Goal: Information Seeking & Learning: Learn about a topic

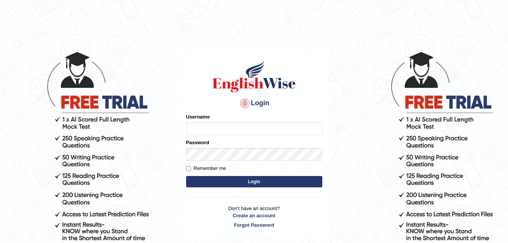
type input "dngwenya"
click at [251, 179] on button "Login" at bounding box center [254, 181] width 136 height 11
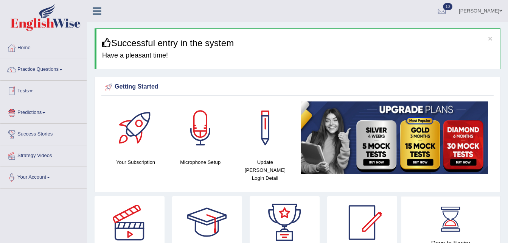
click at [32, 91] on span at bounding box center [30, 91] width 3 height 2
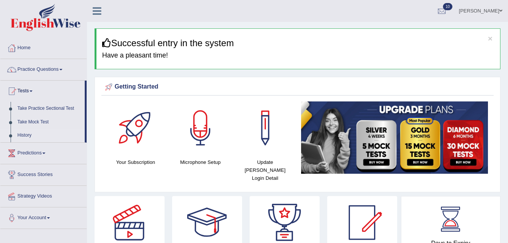
click at [28, 137] on link "History" at bounding box center [49, 135] width 71 height 14
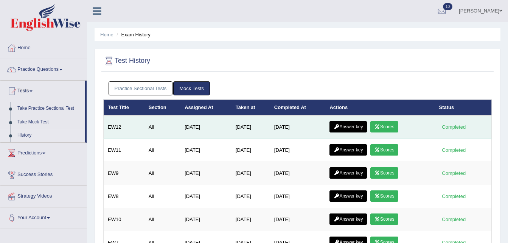
click at [359, 126] on link "Answer key" at bounding box center [347, 126] width 37 height 11
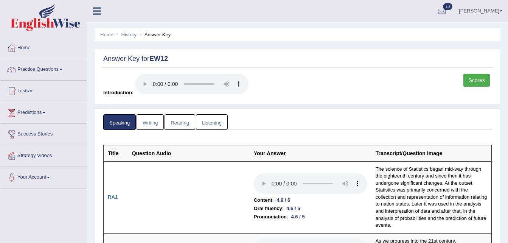
click at [472, 80] on link "Scores" at bounding box center [476, 80] width 26 height 13
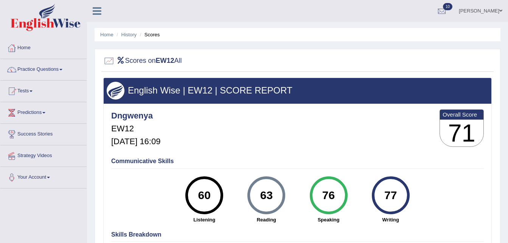
click at [210, 196] on div "60" at bounding box center [204, 195] width 28 height 32
click at [131, 35] on link "History" at bounding box center [128, 35] width 15 height 6
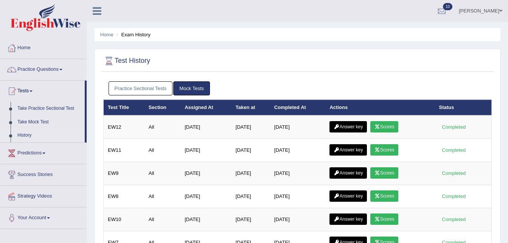
click at [357, 124] on link "Answer key" at bounding box center [347, 126] width 37 height 11
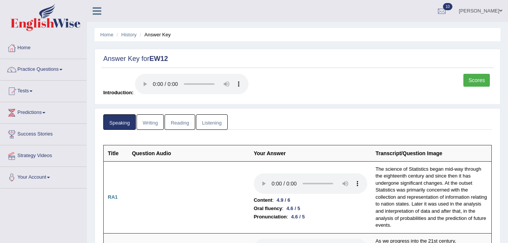
click at [176, 122] on link "Reading" at bounding box center [179, 121] width 30 height 15
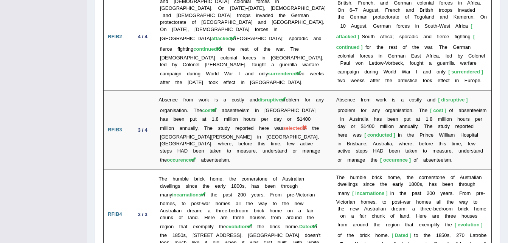
scroll to position [1546, 0]
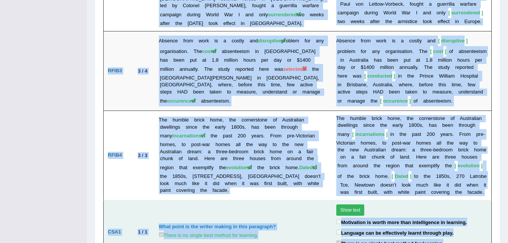
drag, startPoint x: 506, startPoint y: 237, endPoint x: 487, endPoint y: 153, distance: 86.8
click at [487, 200] on td "Show text The approach to the methodology of learning and teaching has to be co…" at bounding box center [411, 231] width 159 height 63
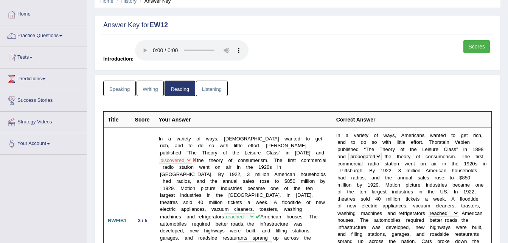
scroll to position [0, 0]
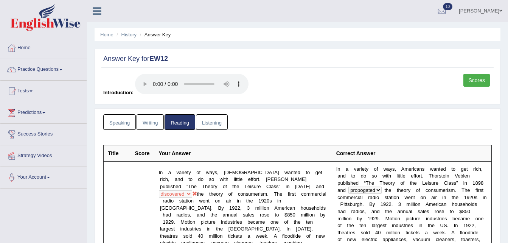
click at [210, 120] on link "Listening" at bounding box center [212, 121] width 32 height 15
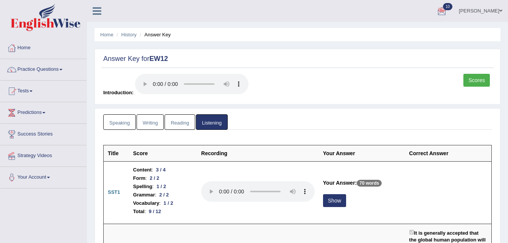
click at [477, 82] on link "Scores" at bounding box center [476, 80] width 26 height 13
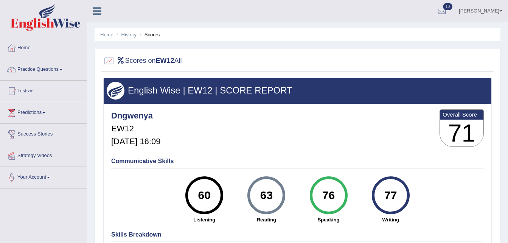
click at [501, 12] on span at bounding box center [500, 10] width 3 height 5
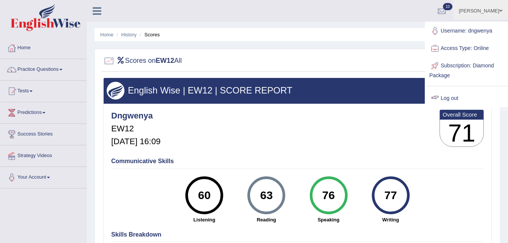
click at [455, 100] on link "Log out" at bounding box center [466, 98] width 82 height 17
